Goal: Information Seeking & Learning: Stay updated

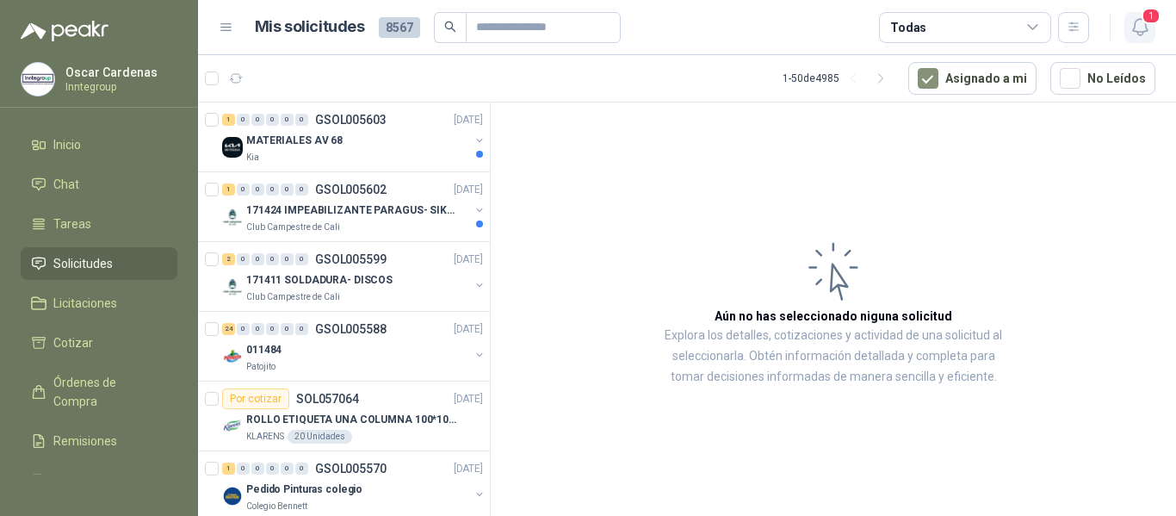
click at [1143, 22] on span "1" at bounding box center [1151, 16] width 19 height 16
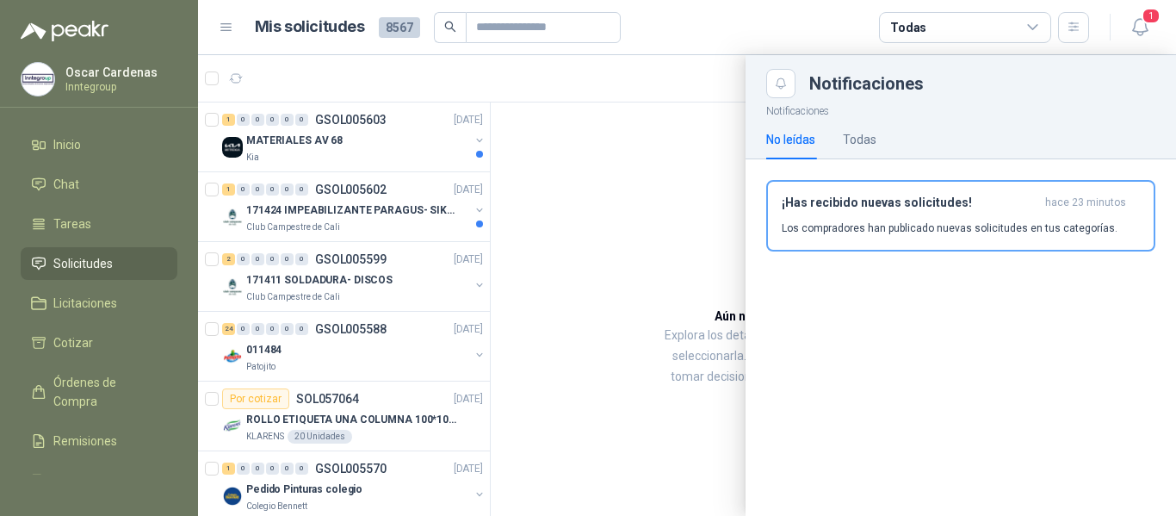
click at [868, 258] on div "¡Has recibido nuevas solicitudes! hace 23 minutos Los compradores han publicado…" at bounding box center [961, 222] width 431 height 127
drag, startPoint x: 866, startPoint y: 231, endPoint x: 816, endPoint y: 230, distance: 50.0
click at [864, 234] on p "Los compradores han publicado nuevas solicitudes en tus categorías." at bounding box center [950, 228] width 336 height 16
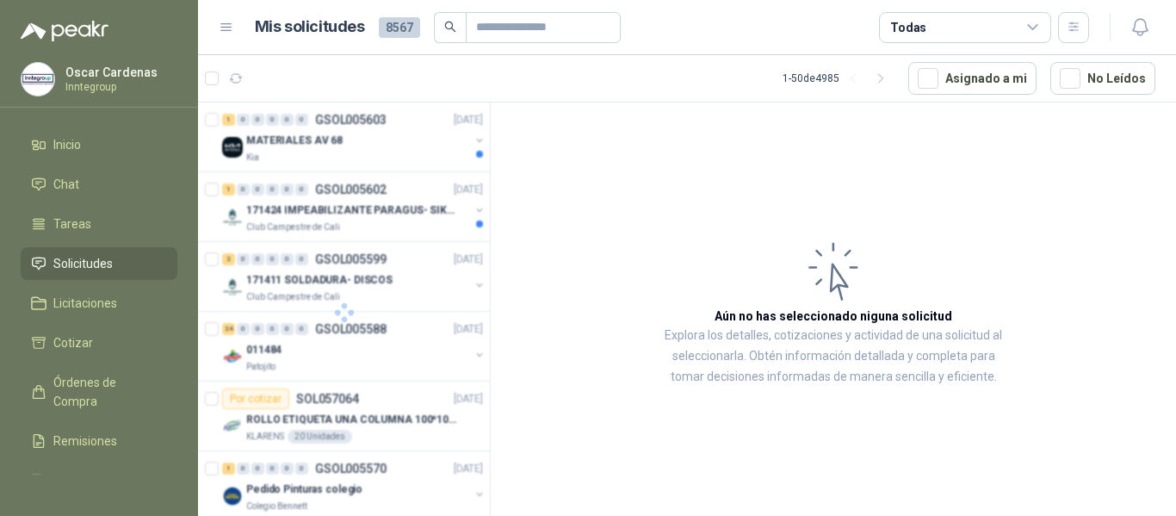
click at [298, 146] on div at bounding box center [344, 311] width 293 height 419
click at [360, 154] on div "Kia" at bounding box center [357, 158] width 223 height 14
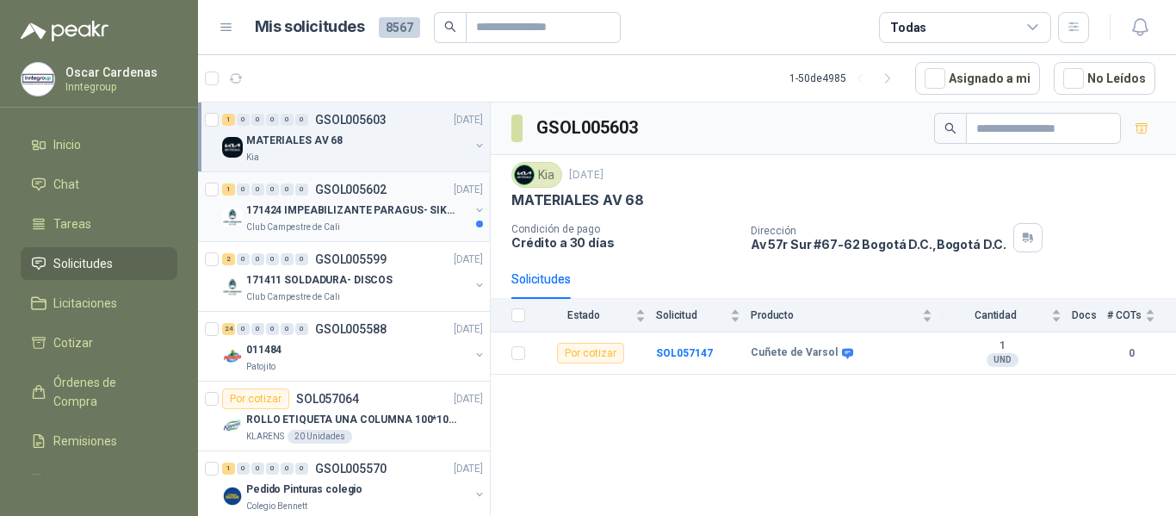
click at [363, 198] on div "1 0 0 0 0 0 GSOL005602 [DATE]" at bounding box center [354, 189] width 264 height 21
